Goal: Task Accomplishment & Management: Use online tool/utility

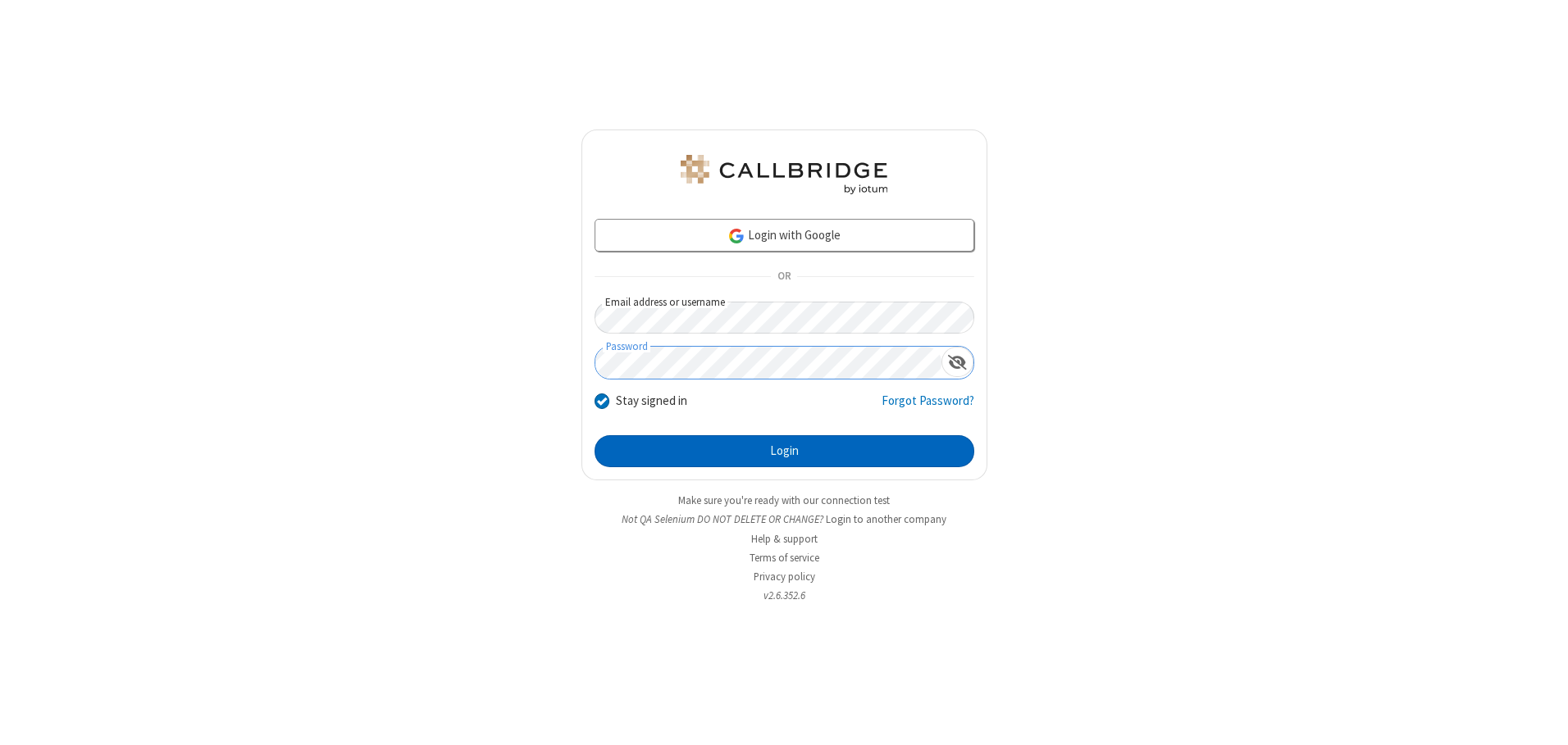
click at [784, 451] on button "Login" at bounding box center [784, 452] width 379 height 33
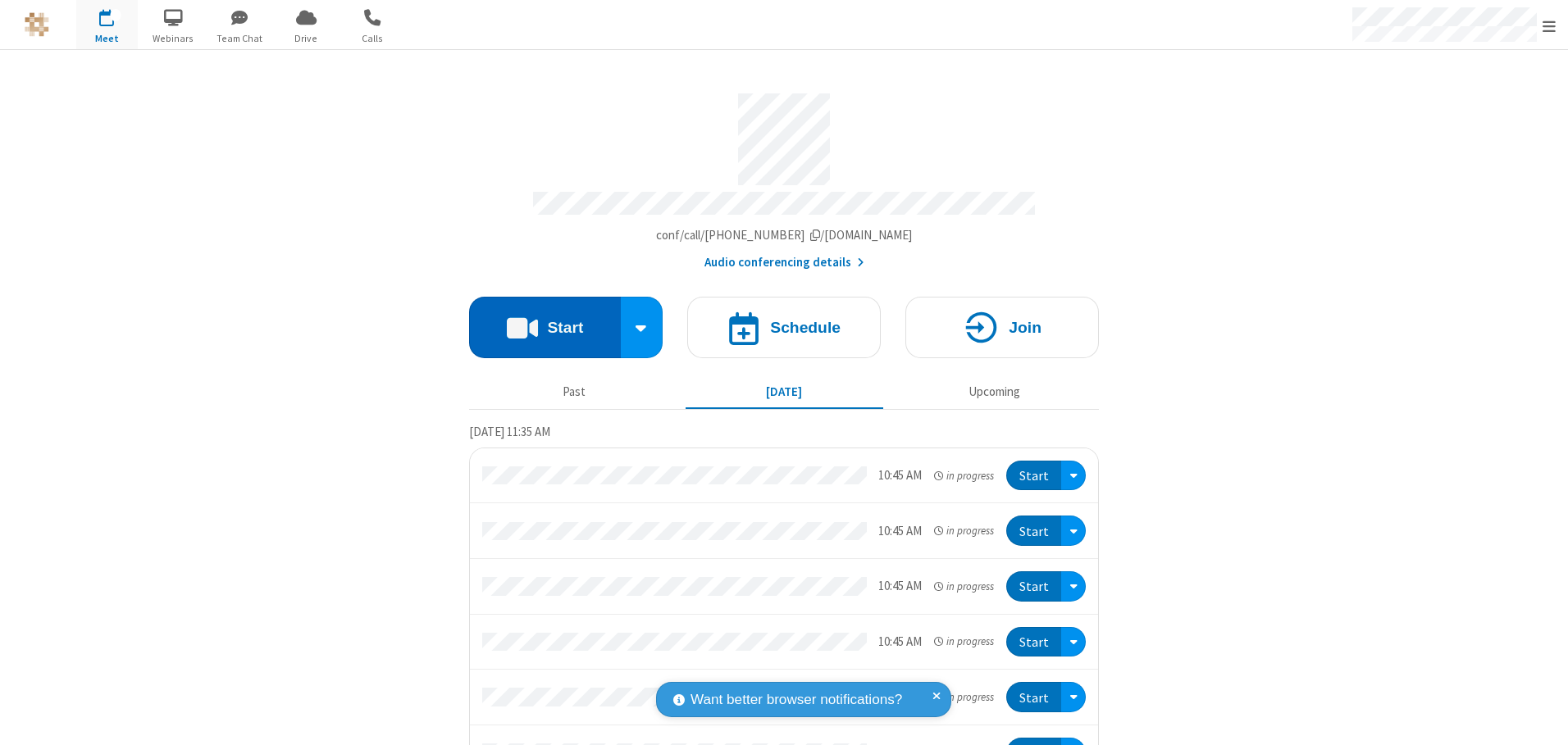
click at [538, 321] on button "Start" at bounding box center [545, 327] width 152 height 62
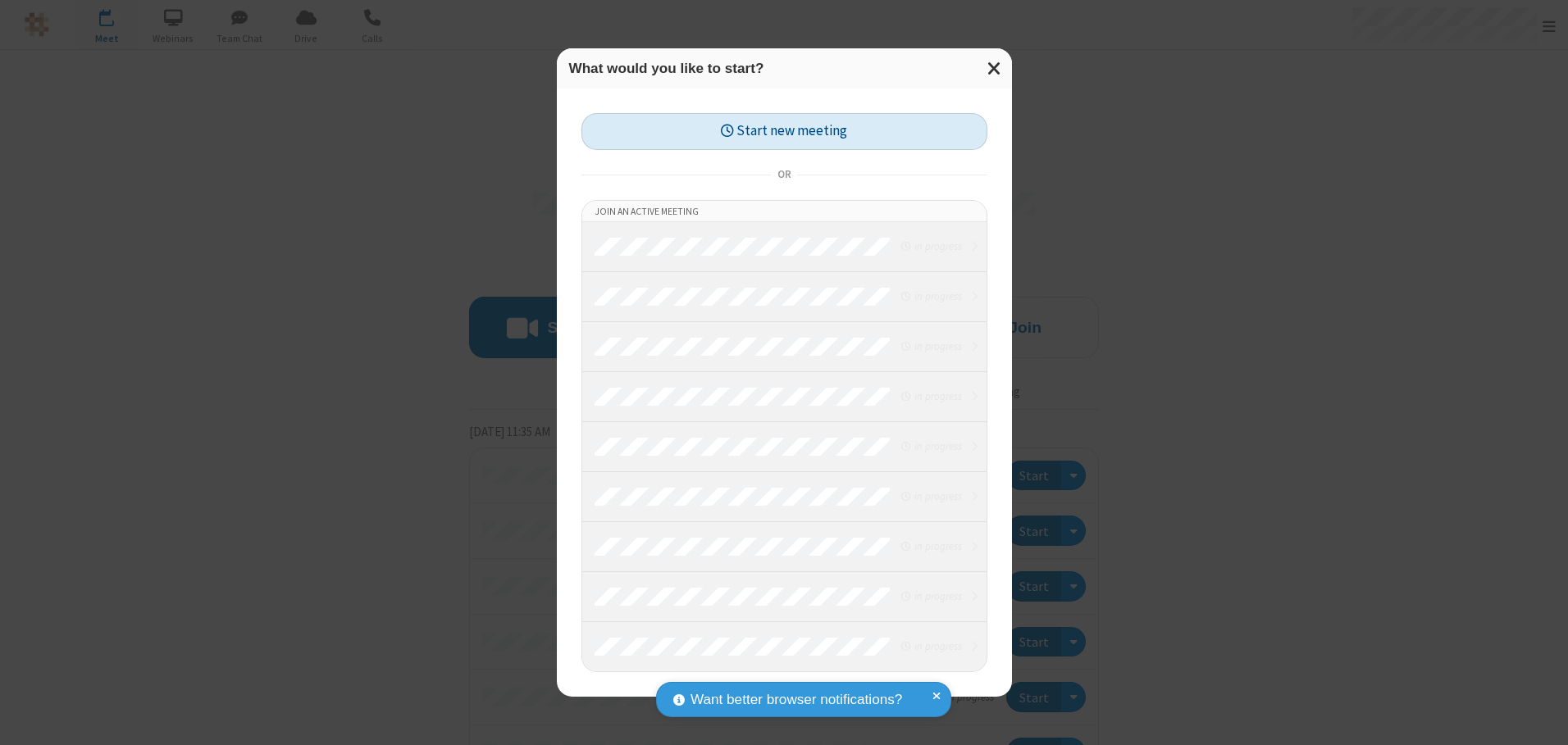
click at [784, 131] on button "Start new meeting" at bounding box center [784, 131] width 406 height 37
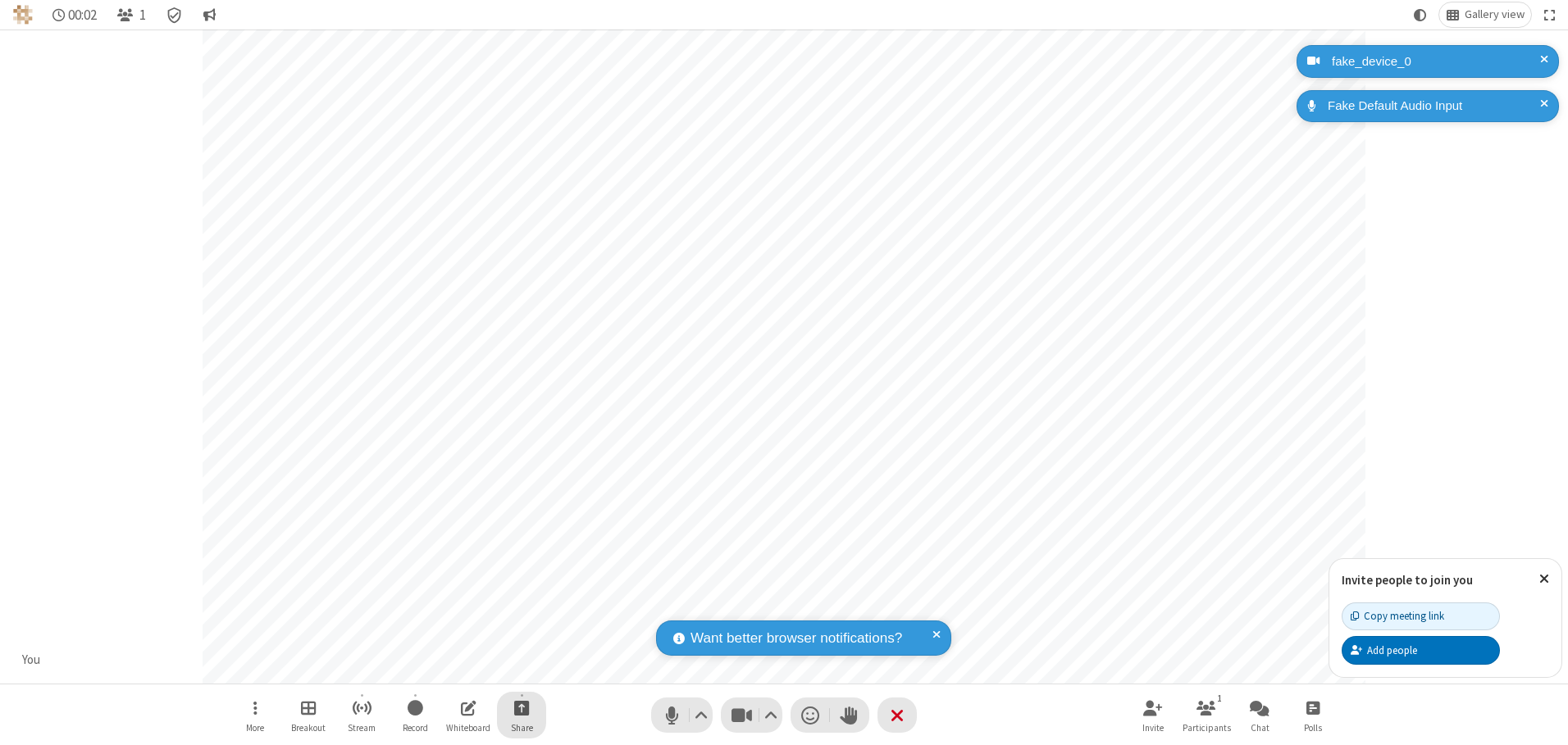
click at [521, 708] on span "Start sharing" at bounding box center [521, 708] width 15 height 21
click at [520, 608] on span "Share additional camera" at bounding box center [530, 610] width 121 height 14
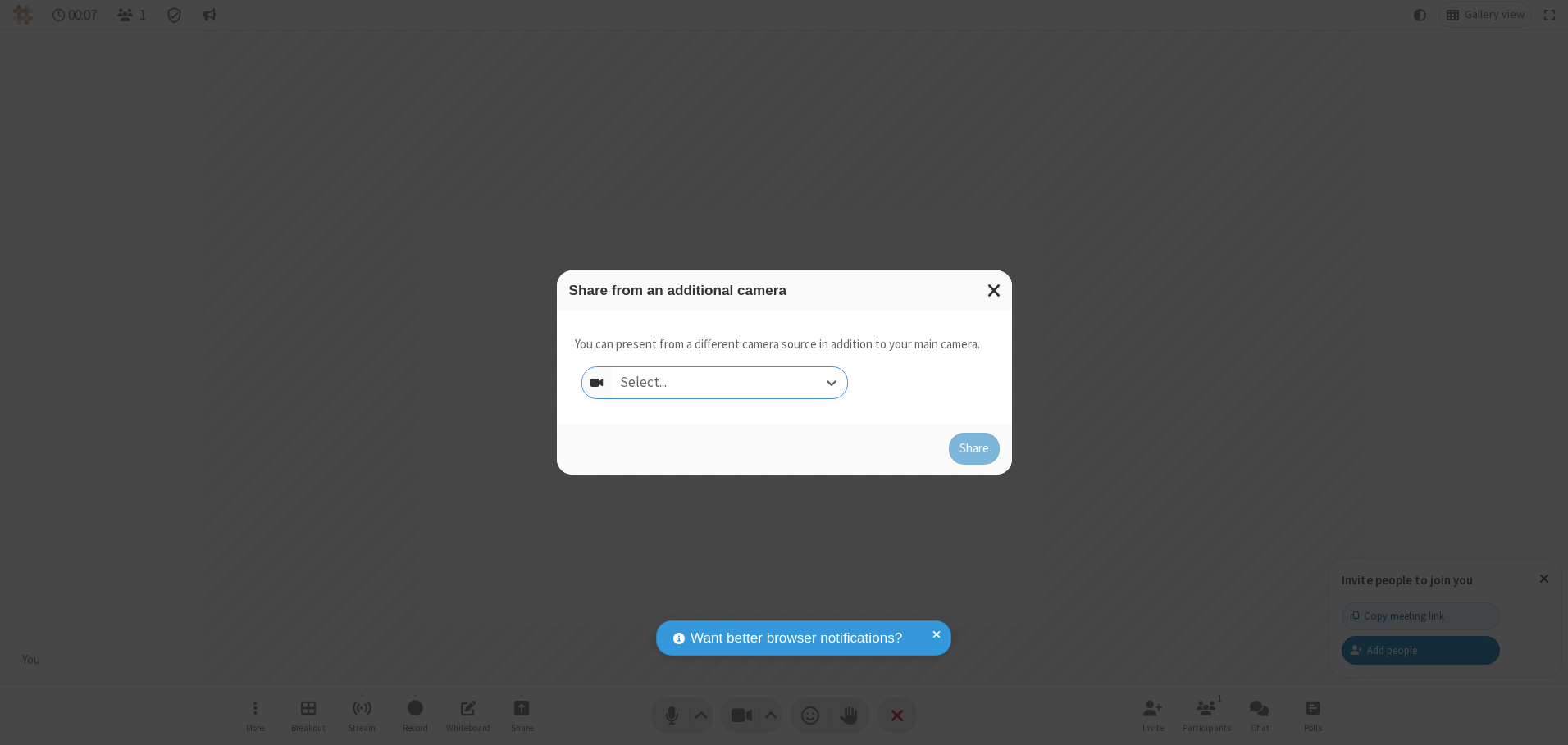
click at [729, 382] on div "Select..." at bounding box center [729, 383] width 236 height 31
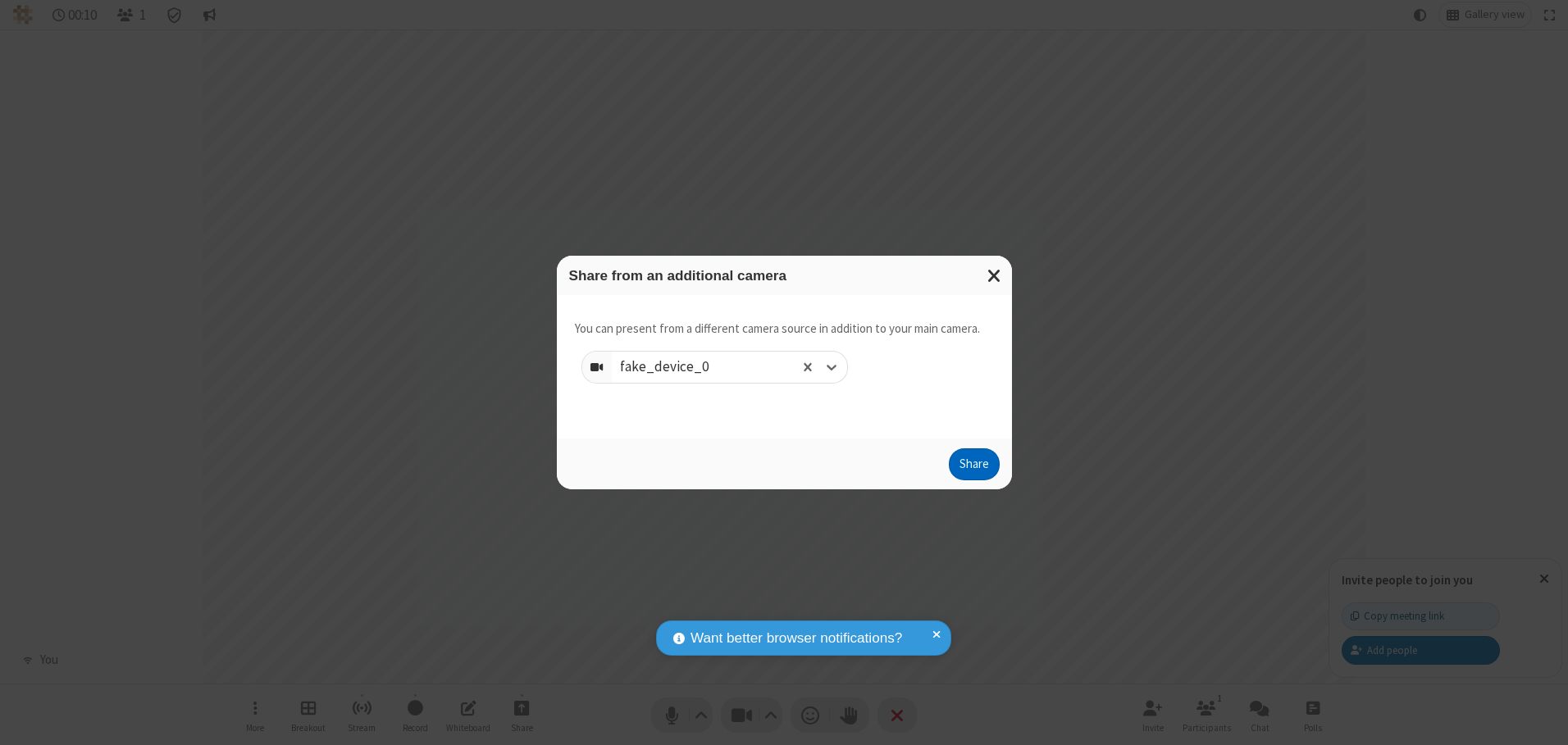
click at [973, 468] on button "Share" at bounding box center [974, 465] width 51 height 33
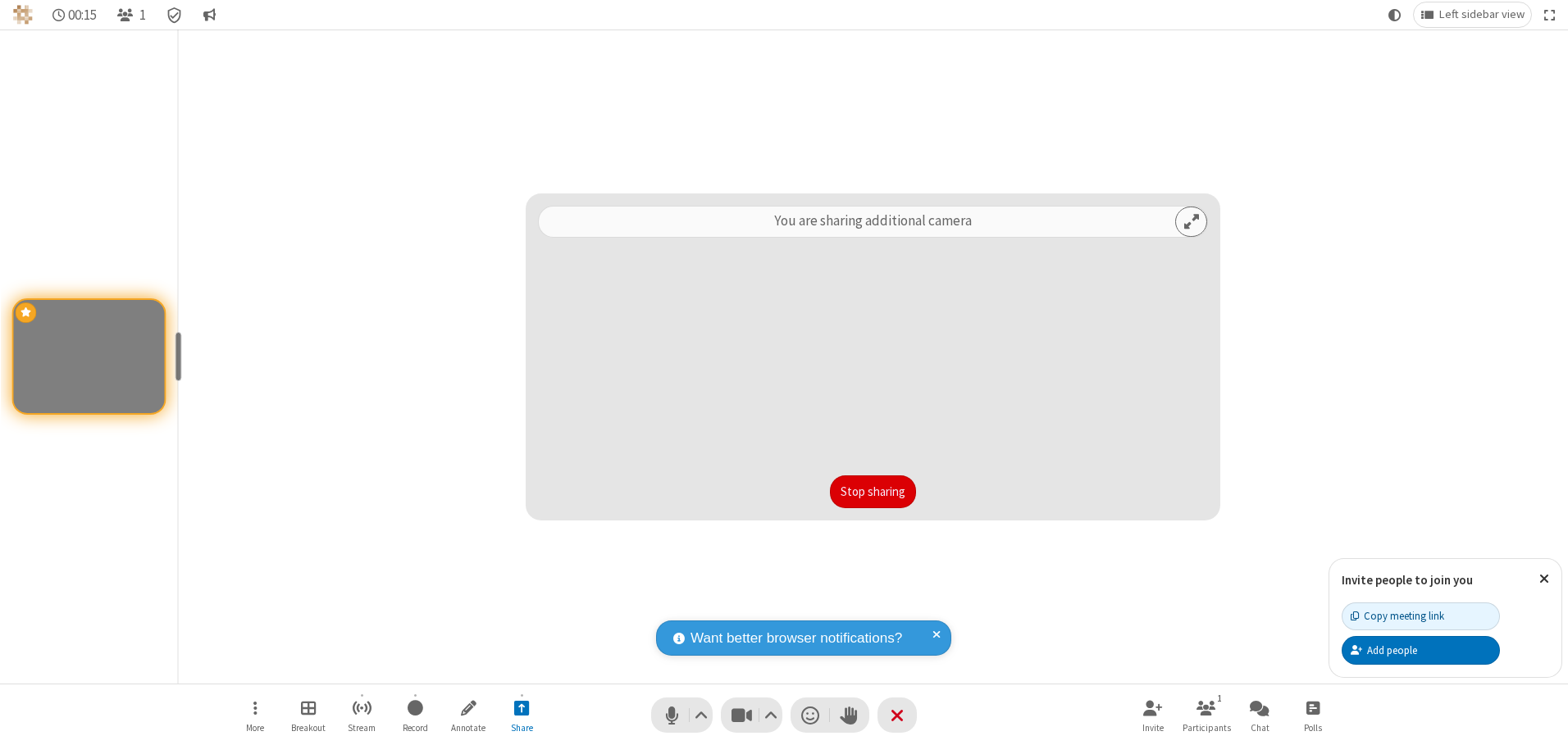
click at [872, 491] on button "Stop sharing" at bounding box center [872, 492] width 86 height 33
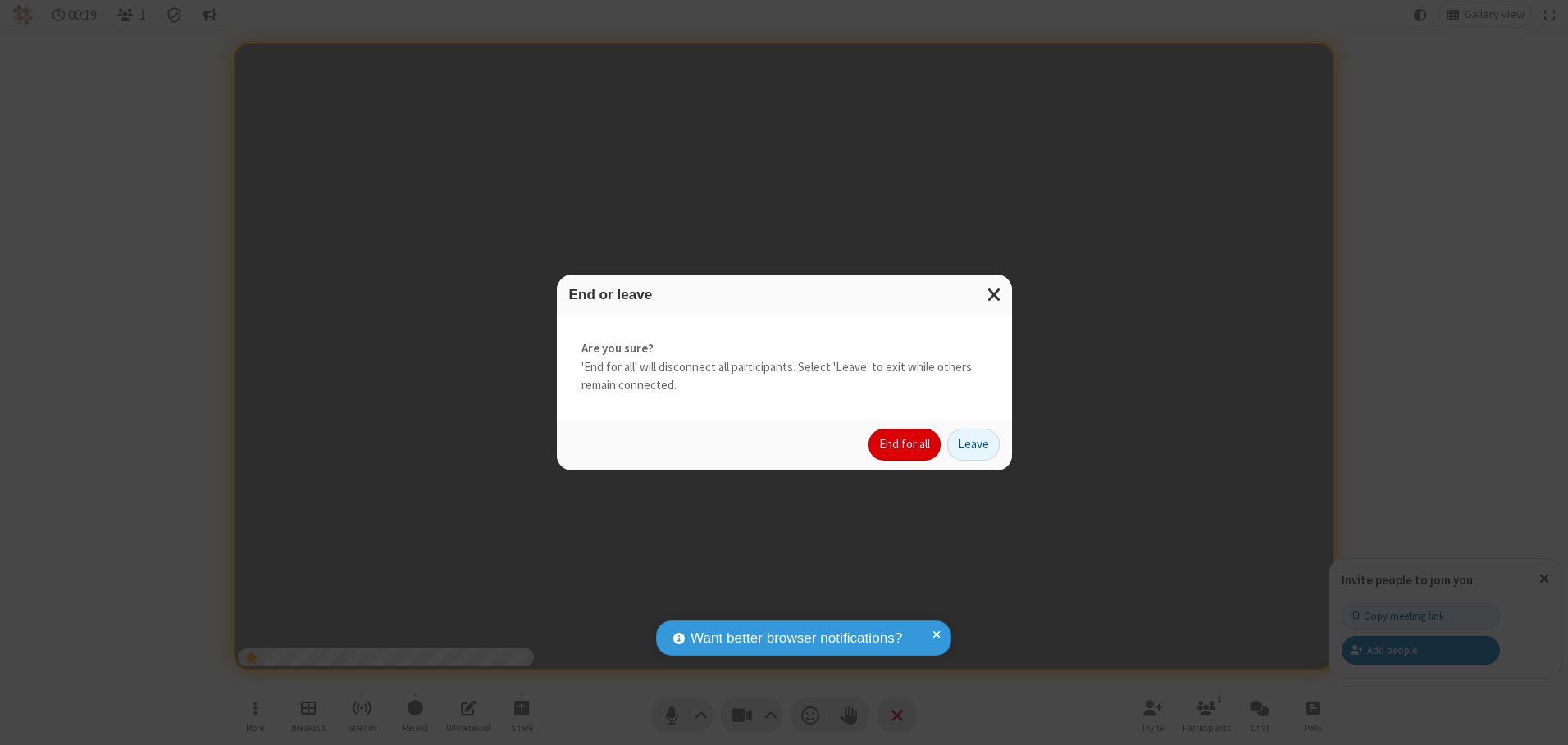
click at [905, 445] on button "End for all" at bounding box center [904, 445] width 72 height 33
